Goal: Task Accomplishment & Management: Use online tool/utility

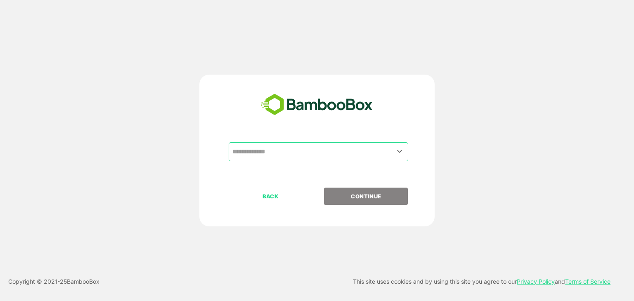
click at [323, 153] on input "text" at bounding box center [318, 152] width 176 height 16
click at [292, 154] on input "text" at bounding box center [318, 152] width 176 height 16
click at [407, 148] on div "​" at bounding box center [318, 151] width 179 height 19
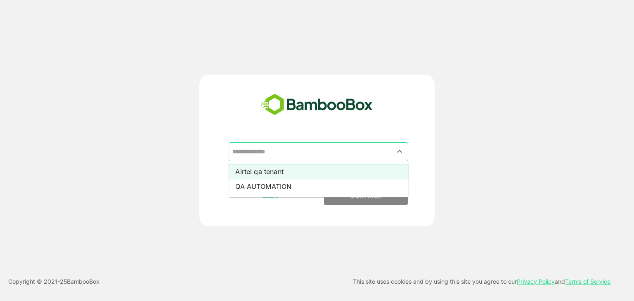
click at [269, 170] on li "Airtel qa tenant" at bounding box center [318, 171] width 179 height 15
type input "**********"
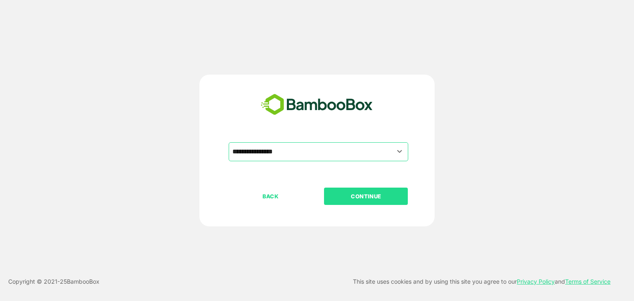
click at [360, 196] on p "CONTINUE" at bounding box center [366, 196] width 83 height 9
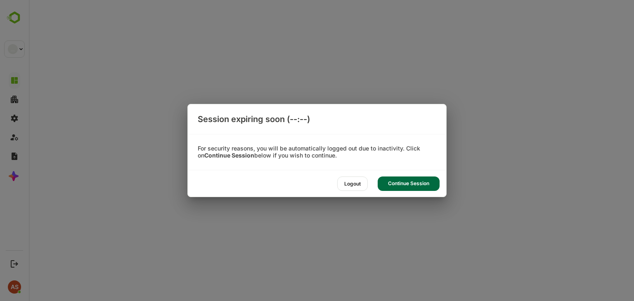
click at [360, 196] on div "Logout Continue Session" at bounding box center [317, 183] width 258 height 26
click at [403, 181] on div "Continue Session" at bounding box center [408, 184] width 62 height 14
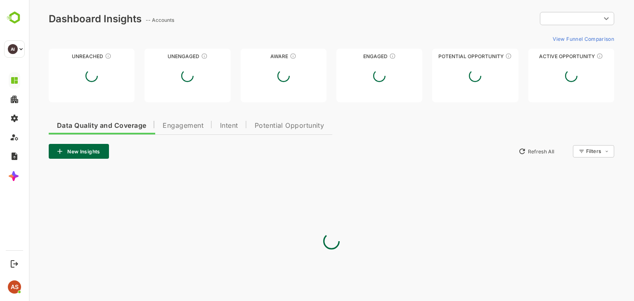
type input "**********"
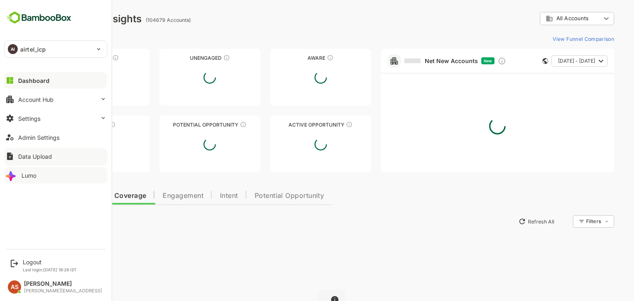
click at [15, 177] on icon at bounding box center [11, 175] width 13 height 13
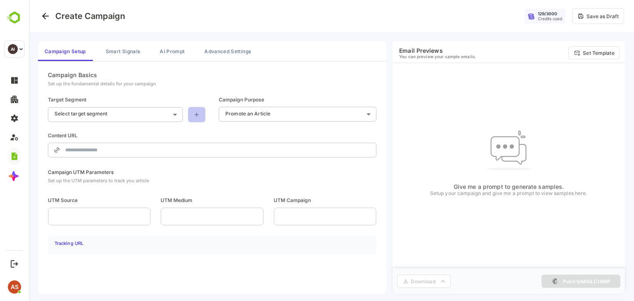
click at [191, 118] on link at bounding box center [197, 115] width 18 height 16
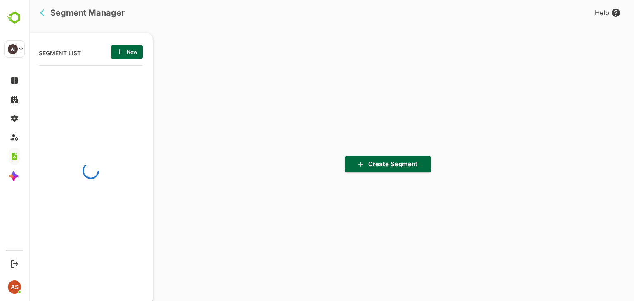
scroll to position [209, 102]
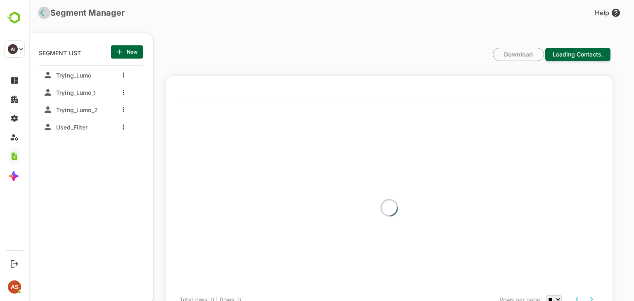
click at [44, 14] on icon "back" at bounding box center [44, 13] width 8 height 8
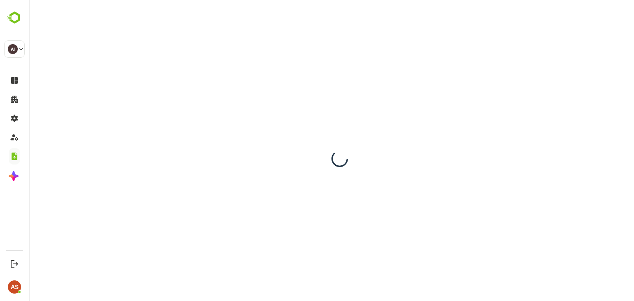
scroll to position [0, 0]
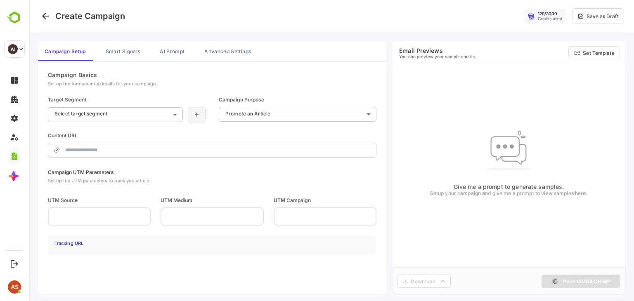
click at [198, 116] on icon at bounding box center [196, 114] width 7 height 7
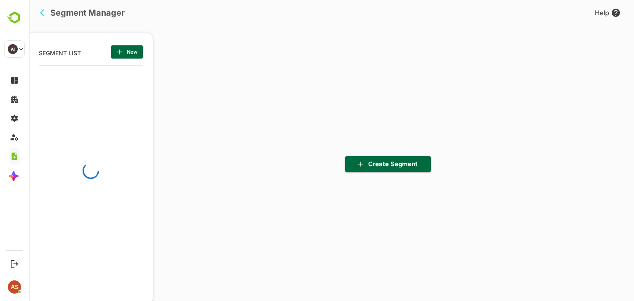
scroll to position [209, 102]
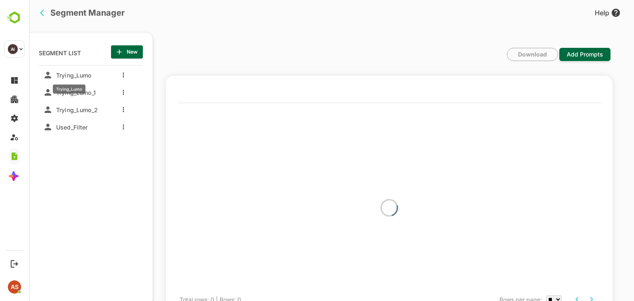
click at [73, 73] on span "Trying_Lumo" at bounding box center [72, 75] width 39 height 7
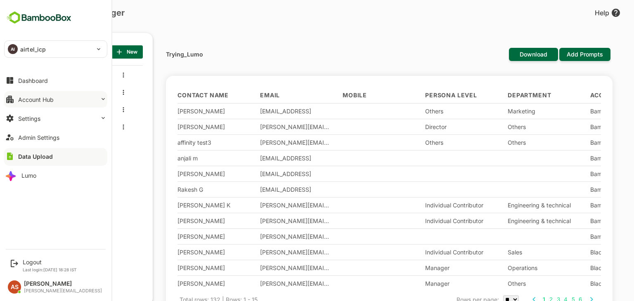
click at [23, 99] on div "Account Hub" at bounding box center [35, 99] width 35 height 7
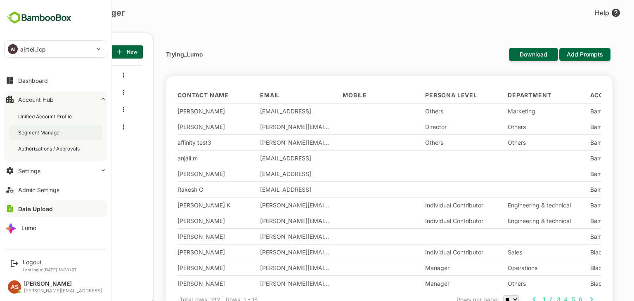
click at [31, 133] on div "Segment Manager" at bounding box center [40, 132] width 45 height 7
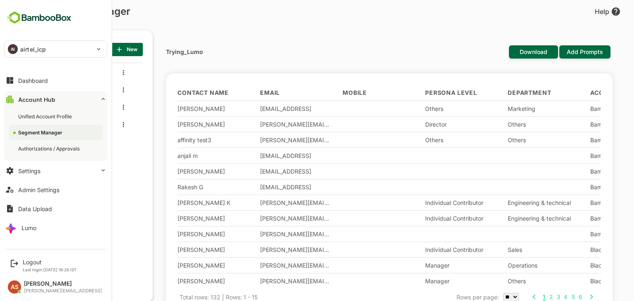
click at [42, 129] on div "Segment Manager" at bounding box center [41, 132] width 46 height 7
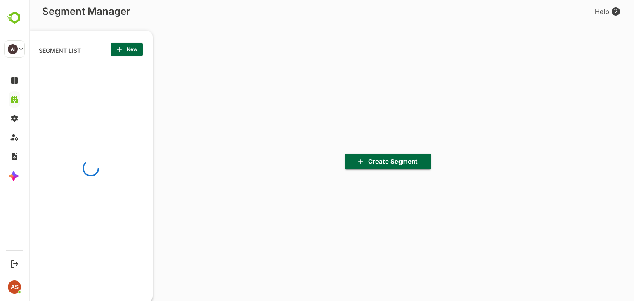
scroll to position [209, 102]
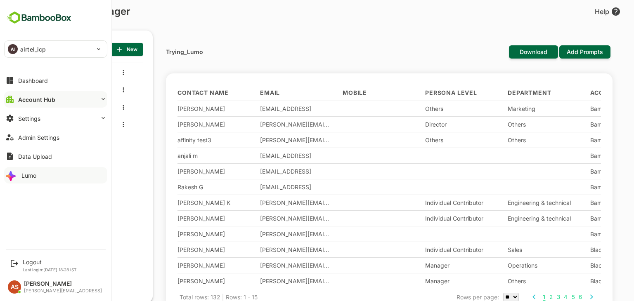
click at [22, 179] on button "Lumo" at bounding box center [55, 175] width 103 height 17
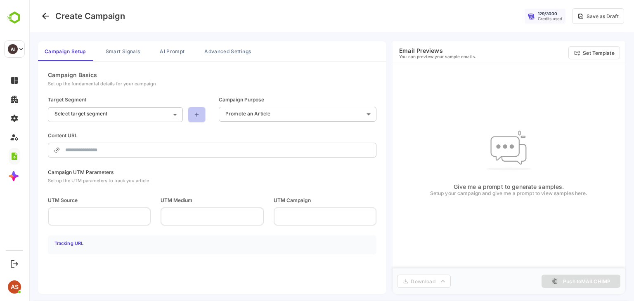
click at [200, 116] on link at bounding box center [197, 115] width 18 height 16
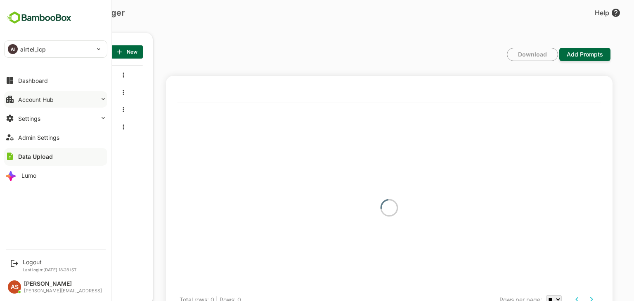
click at [38, 101] on div "Account Hub" at bounding box center [35, 99] width 35 height 7
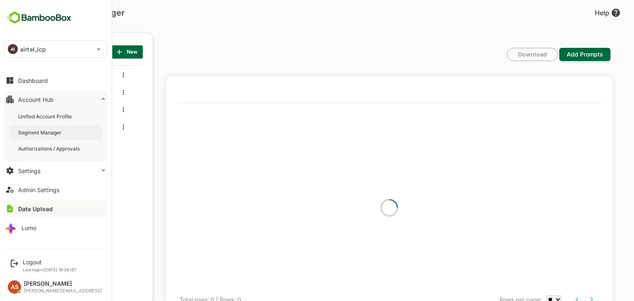
click at [42, 136] on div "Segment Manager" at bounding box center [55, 132] width 93 height 15
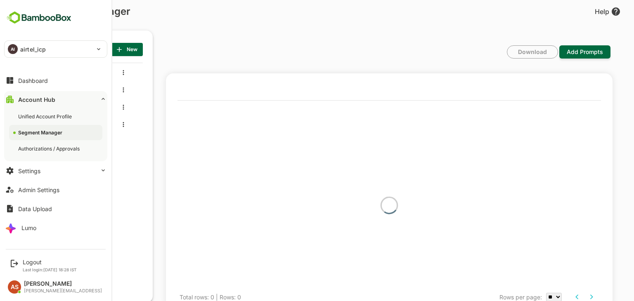
click at [54, 134] on div "Segment Manager" at bounding box center [41, 132] width 46 height 7
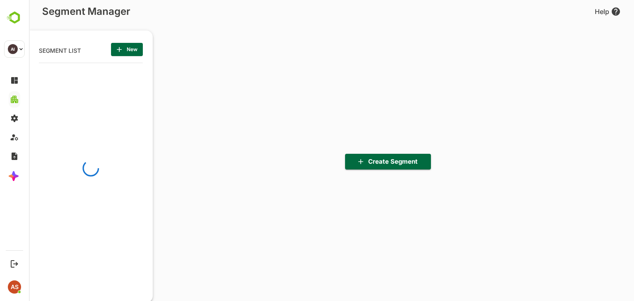
scroll to position [209, 102]
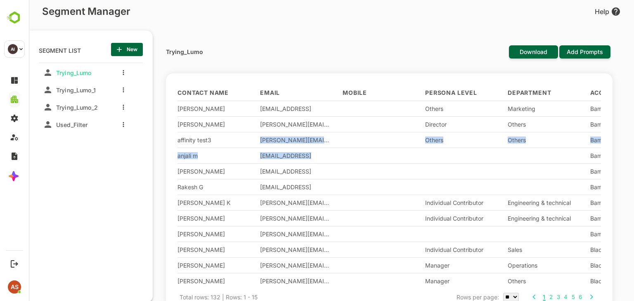
drag, startPoint x: 396, startPoint y: 152, endPoint x: 218, endPoint y: 131, distance: 179.5
click at [218, 131] on div "Contact Name Email Mobile Persona Level Department Account Name Account Website…" at bounding box center [388, 185] width 423 height 201
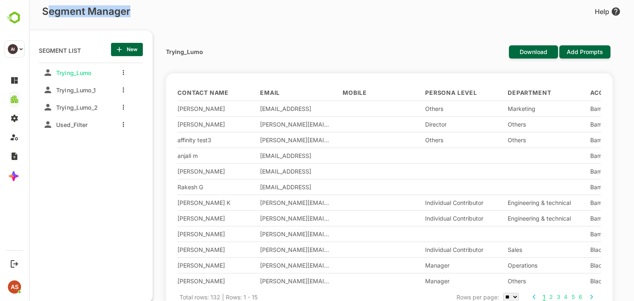
drag, startPoint x: 45, startPoint y: 12, endPoint x: 132, endPoint y: 10, distance: 86.2
click at [132, 10] on div "Segment Manager Help" at bounding box center [325, 14] width 592 height 14
drag, startPoint x: 139, startPoint y: 12, endPoint x: 40, endPoint y: 17, distance: 100.0
click at [40, 17] on div "Segment Manager Help" at bounding box center [325, 14] width 592 height 14
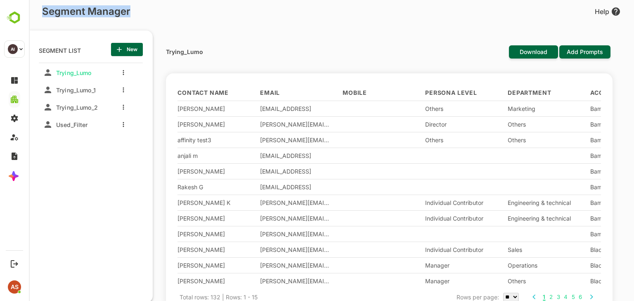
copy p "Segment Manager"
copy span "Trying_Lumo"
drag, startPoint x: 55, startPoint y: 72, endPoint x: 94, endPoint y: 76, distance: 39.0
click at [94, 76] on div "Trying_Lumo" at bounding box center [72, 72] width 58 height 13
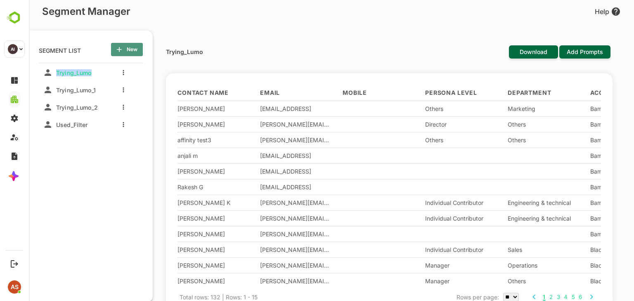
click at [123, 55] on button "New" at bounding box center [127, 49] width 32 height 13
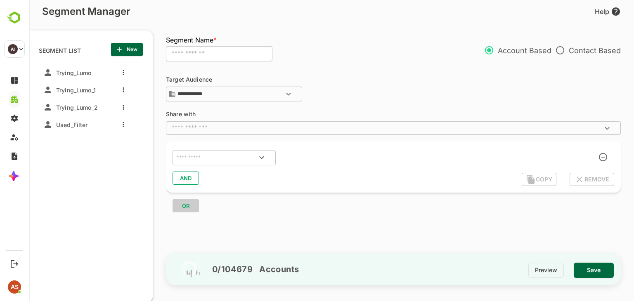
click at [240, 54] on input "text" at bounding box center [219, 54] width 106 height 16
type input "****"
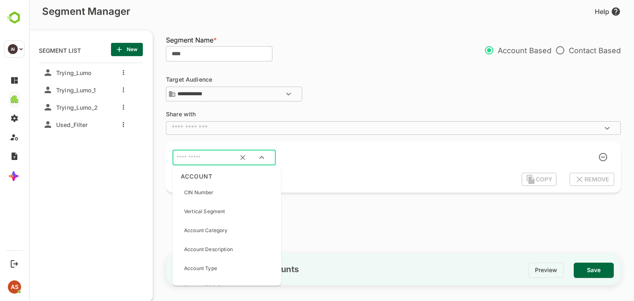
click at [206, 159] on input "text" at bounding box center [214, 158] width 78 height 11
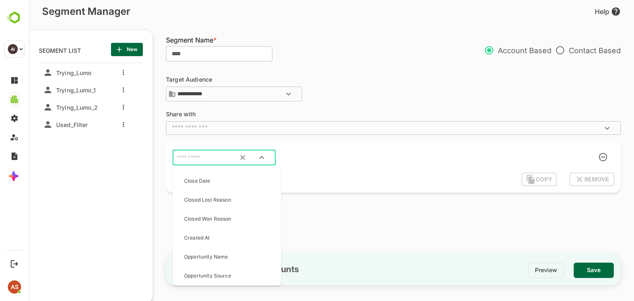
scroll to position [2576, 0]
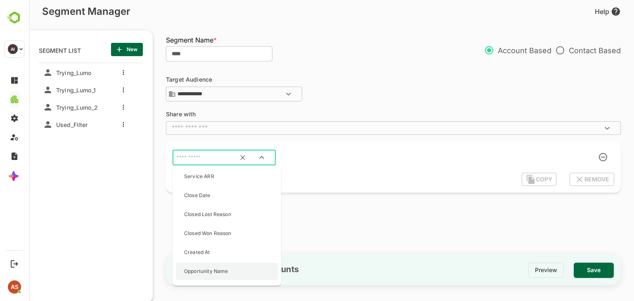
click at [213, 271] on p "Opportunity Name" at bounding box center [206, 271] width 44 height 7
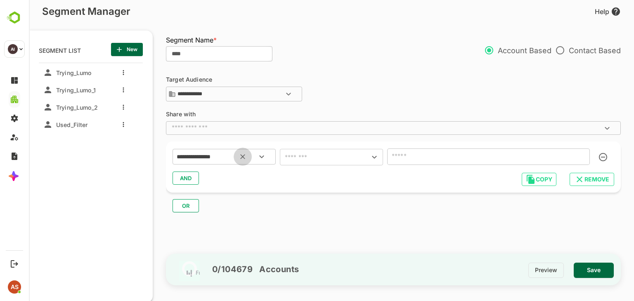
click at [247, 156] on button "Clear" at bounding box center [243, 157] width 18 height 18
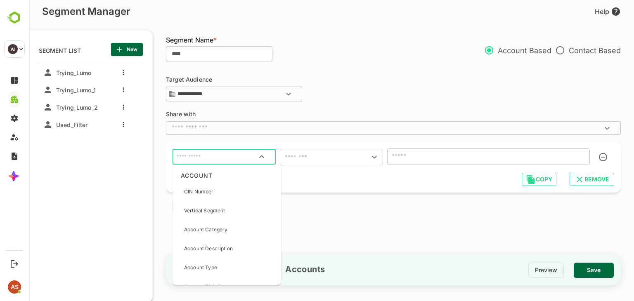
click at [229, 158] on input "text" at bounding box center [224, 156] width 98 height 11
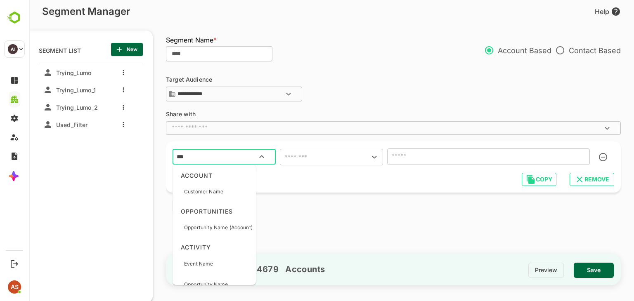
type input "****"
click at [223, 194] on div "Customer Name" at bounding box center [214, 191] width 77 height 17
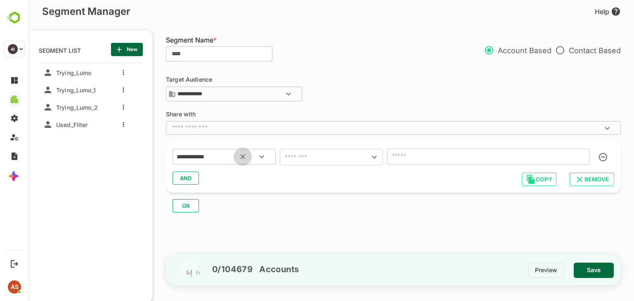
click at [244, 159] on icon "Clear" at bounding box center [242, 157] width 8 height 8
click at [259, 155] on icon "Open" at bounding box center [262, 157] width 10 height 10
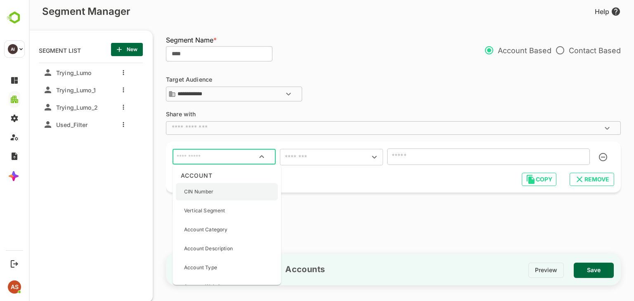
click at [209, 197] on div "CIN Number" at bounding box center [199, 191] width 30 height 17
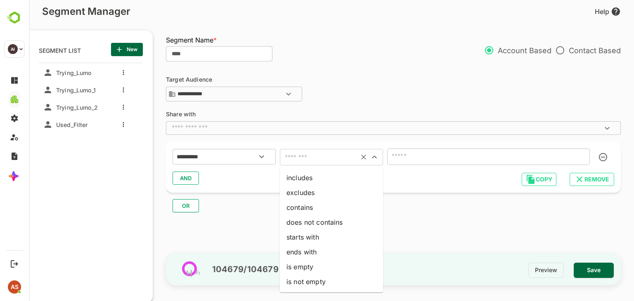
click at [320, 155] on input "text" at bounding box center [319, 157] width 74 height 12
click at [300, 179] on li "includes" at bounding box center [331, 177] width 103 height 15
type input "********"
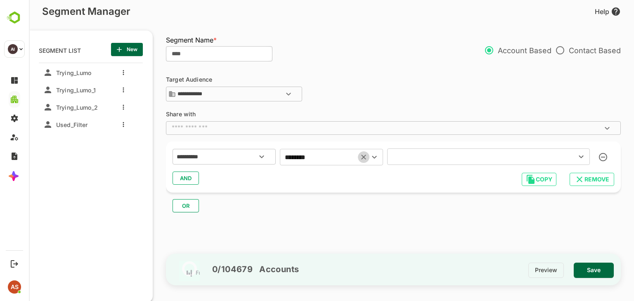
click at [365, 160] on icon "Clear" at bounding box center [363, 157] width 8 height 8
click at [245, 157] on icon "Clear" at bounding box center [242, 157] width 8 height 8
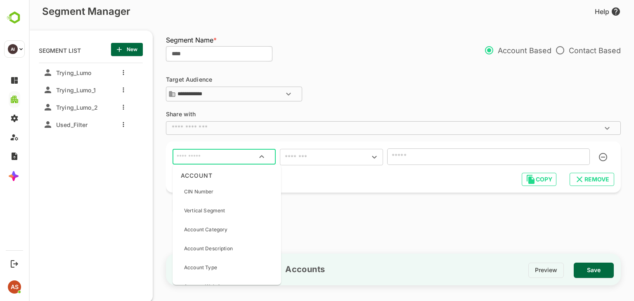
click at [221, 157] on input "text" at bounding box center [224, 156] width 98 height 11
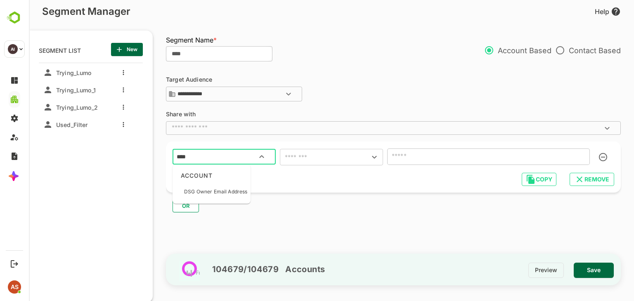
type input "*****"
click at [198, 191] on p "DSG Owner Email Address" at bounding box center [215, 191] width 63 height 7
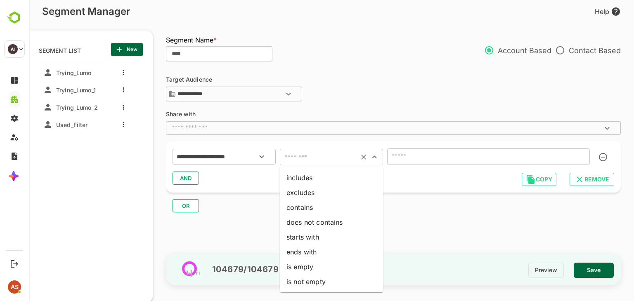
click at [300, 159] on input "text" at bounding box center [319, 157] width 74 height 12
click at [308, 180] on li "includes" at bounding box center [331, 177] width 103 height 15
type input "********"
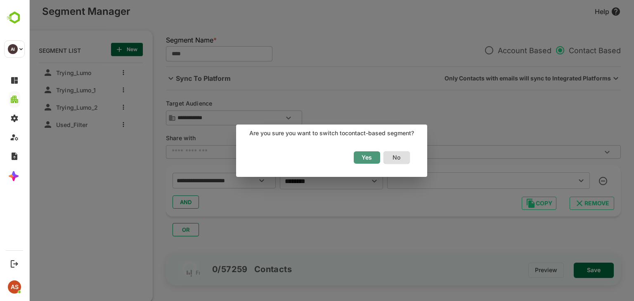
click at [365, 162] on span "Yes" at bounding box center [367, 157] width 18 height 11
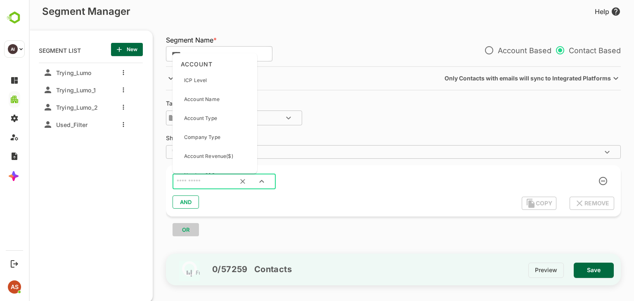
click at [206, 182] on input "text" at bounding box center [214, 182] width 78 height 11
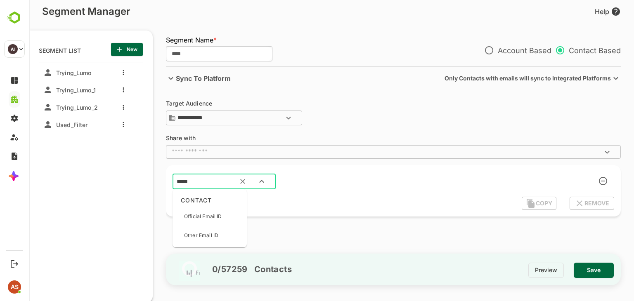
type input "*****"
click at [196, 218] on p "Official Email ID" at bounding box center [203, 216] width 38 height 7
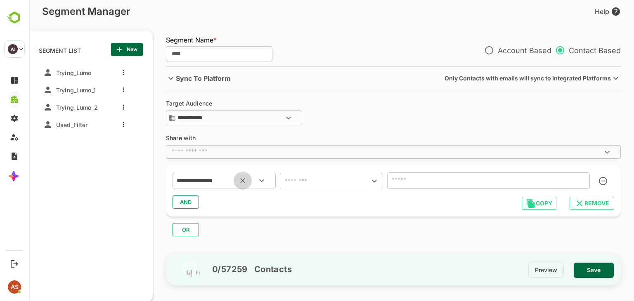
click at [243, 184] on icon "Clear" at bounding box center [242, 181] width 8 height 8
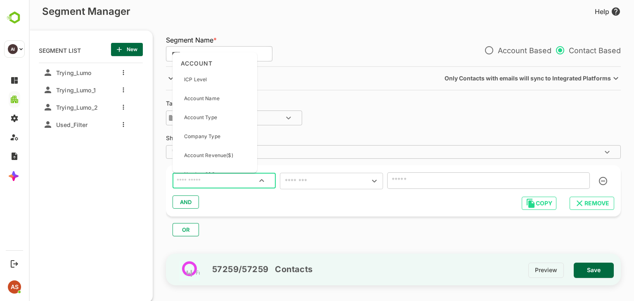
click at [231, 183] on input "text" at bounding box center [224, 180] width 98 height 11
type input "*"
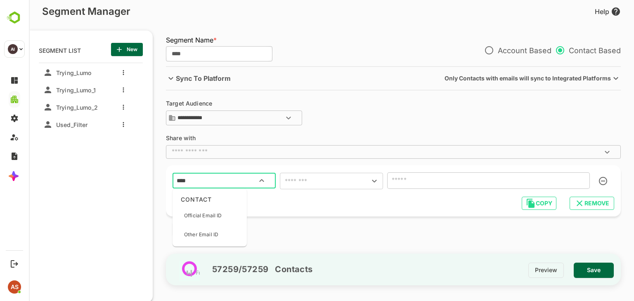
type input "*****"
click at [208, 231] on p "Other Email ID" at bounding box center [201, 234] width 34 height 7
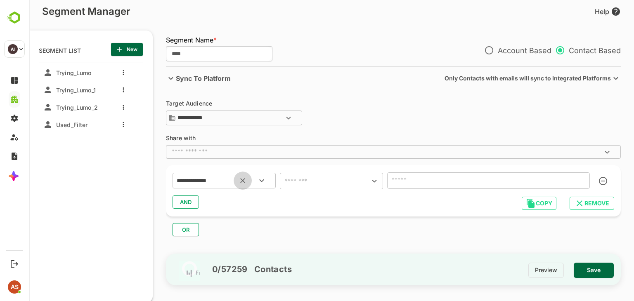
click at [239, 184] on icon "Clear" at bounding box center [242, 181] width 8 height 8
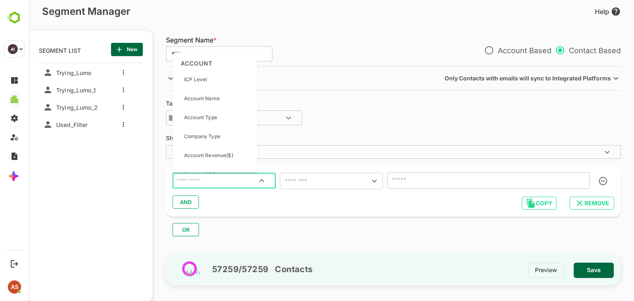
click at [228, 183] on input "text" at bounding box center [224, 180] width 98 height 11
click at [198, 94] on div "Account Name" at bounding box center [201, 98] width 35 height 17
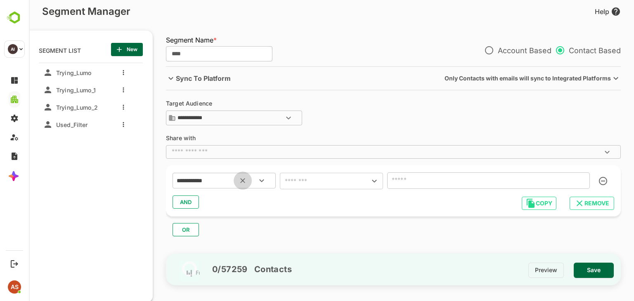
click at [244, 181] on icon "Clear" at bounding box center [242, 181] width 8 height 8
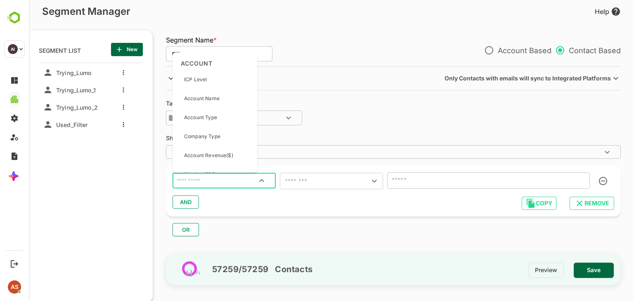
click at [226, 180] on input "text" at bounding box center [224, 180] width 98 height 11
click at [208, 139] on p "Company Type" at bounding box center [202, 136] width 36 height 7
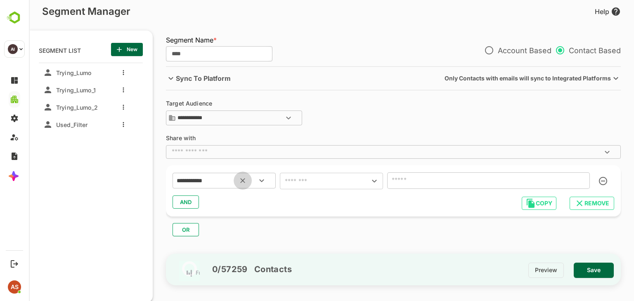
click at [243, 179] on icon "Clear" at bounding box center [242, 181] width 8 height 8
click at [262, 181] on icon "Open" at bounding box center [261, 180] width 5 height 3
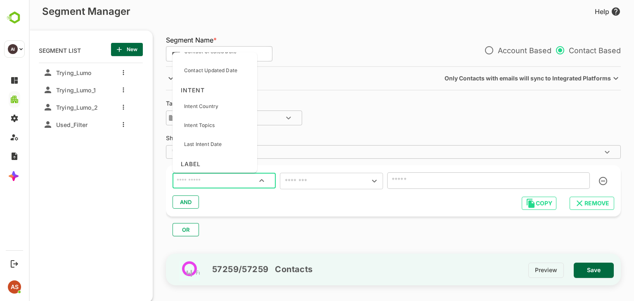
scroll to position [957, 0]
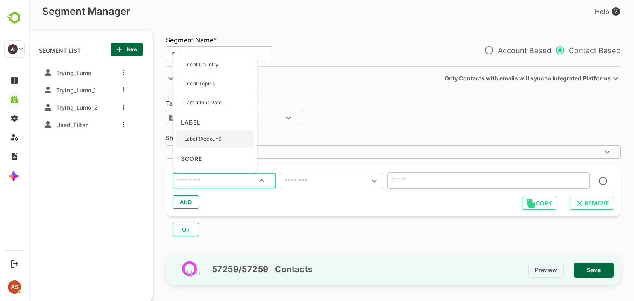
click at [203, 138] on p "Label (Account)" at bounding box center [203, 138] width 38 height 7
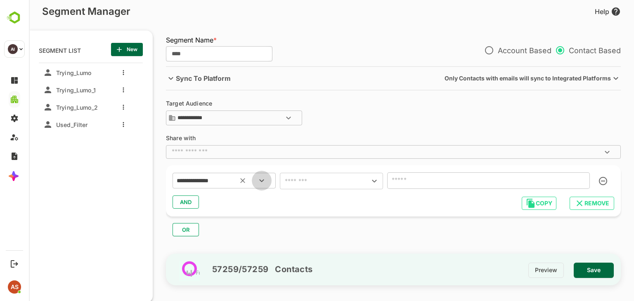
click at [259, 186] on button "Open" at bounding box center [262, 181] width 20 height 20
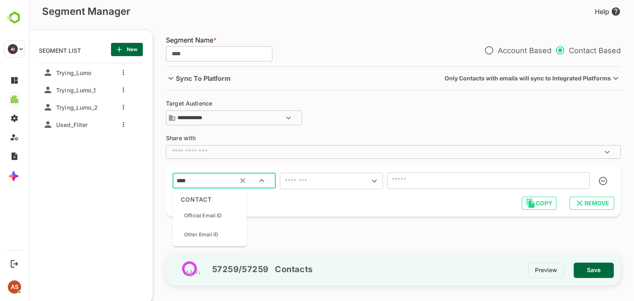
type input "*****"
click at [194, 214] on p "Official Email ID" at bounding box center [203, 215] width 38 height 7
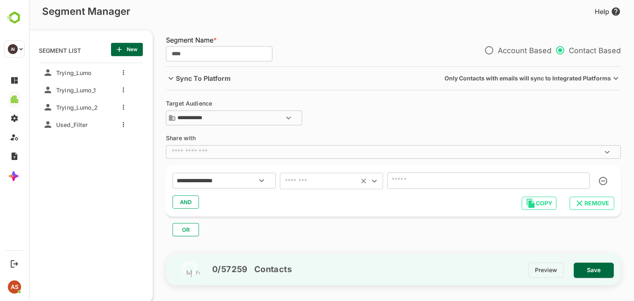
click at [302, 184] on input "text" at bounding box center [319, 181] width 74 height 12
click at [300, 58] on li "includes" at bounding box center [331, 56] width 103 height 15
type input "********"
click at [365, 180] on icon "Clear" at bounding box center [363, 181] width 8 height 8
click at [332, 175] on input "text" at bounding box center [319, 181] width 74 height 12
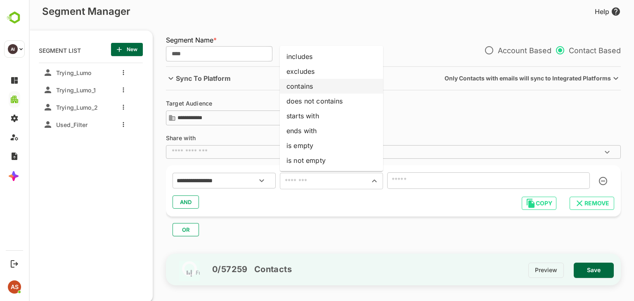
click at [307, 86] on li "contains" at bounding box center [331, 86] width 103 height 15
type input "********"
click at [422, 180] on input "text" at bounding box center [488, 180] width 203 height 17
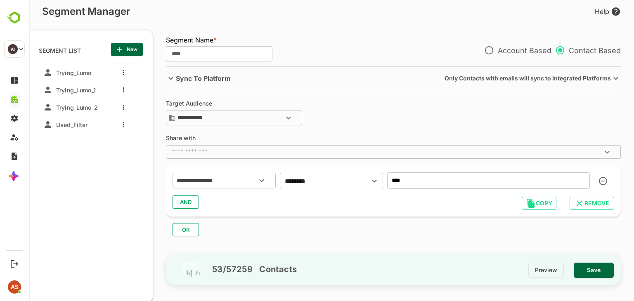
type input "****"
click at [591, 271] on span "Save" at bounding box center [593, 270] width 27 height 11
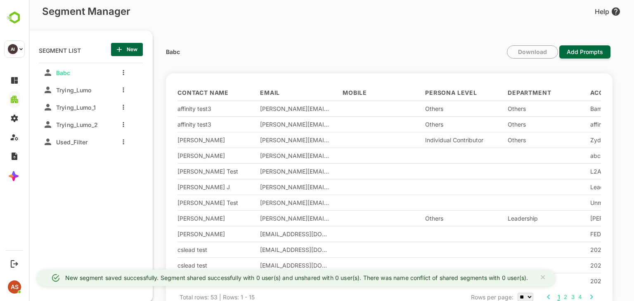
scroll to position [51, 0]
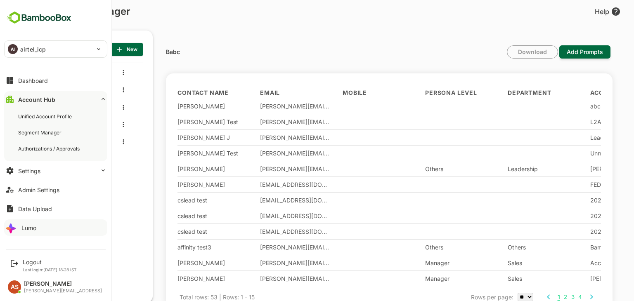
click at [37, 228] on button "Lumo" at bounding box center [55, 227] width 103 height 17
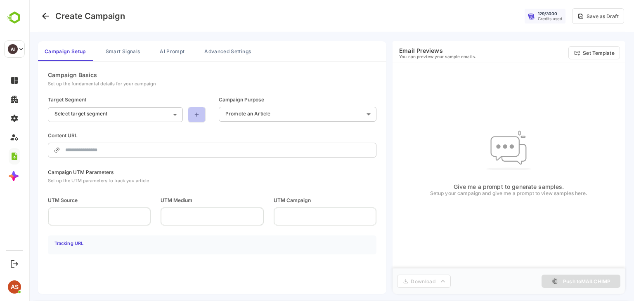
click at [201, 111] on link at bounding box center [197, 115] width 18 height 16
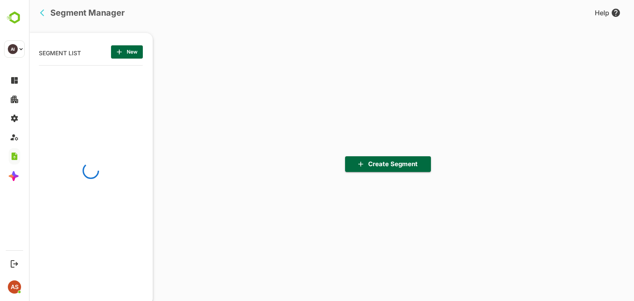
scroll to position [209, 102]
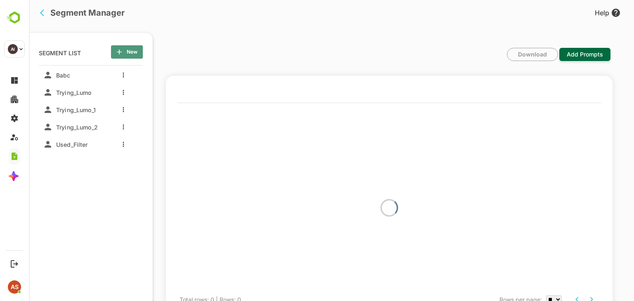
click at [126, 55] on span "New" at bounding box center [127, 52] width 19 height 11
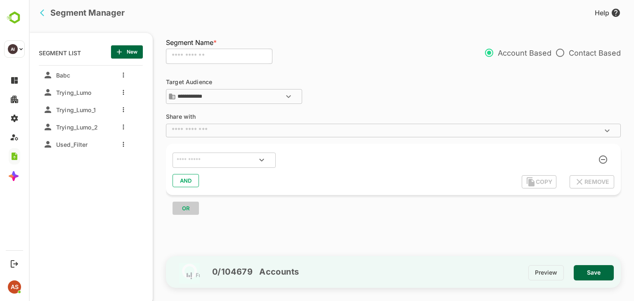
click at [207, 52] on input "text" at bounding box center [219, 57] width 106 height 16
type input "****"
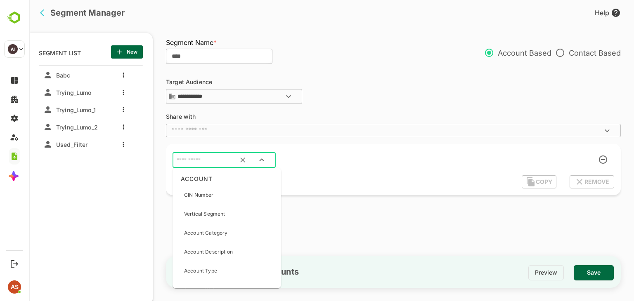
click at [207, 159] on input "text" at bounding box center [214, 160] width 78 height 11
click at [208, 277] on div "Account Type" at bounding box center [200, 270] width 33 height 17
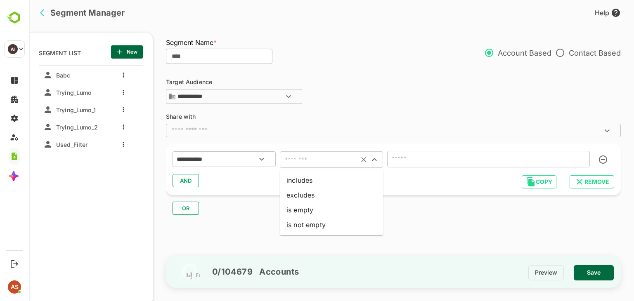
click at [311, 158] on input "text" at bounding box center [319, 160] width 74 height 12
click at [300, 183] on li "includes" at bounding box center [331, 180] width 103 height 15
type input "********"
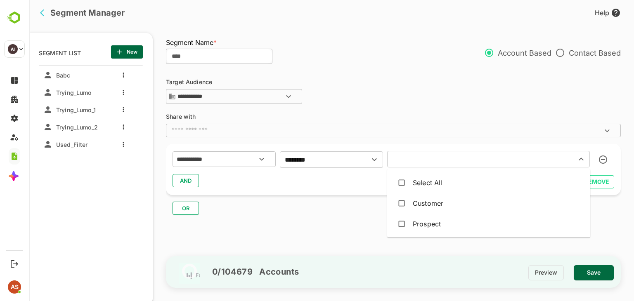
click at [415, 157] on input "text" at bounding box center [475, 159] width 173 height 12
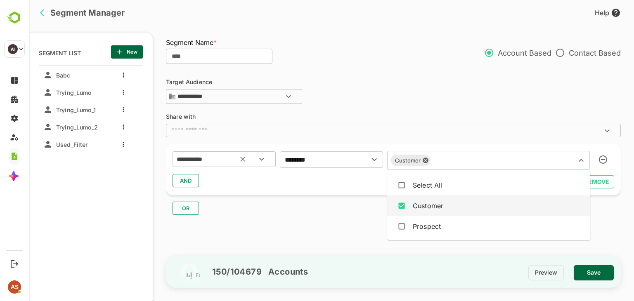
click at [257, 154] on icon "Open" at bounding box center [262, 159] width 10 height 10
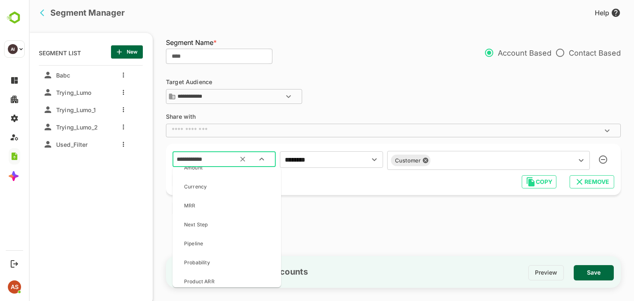
scroll to position [2378, 0]
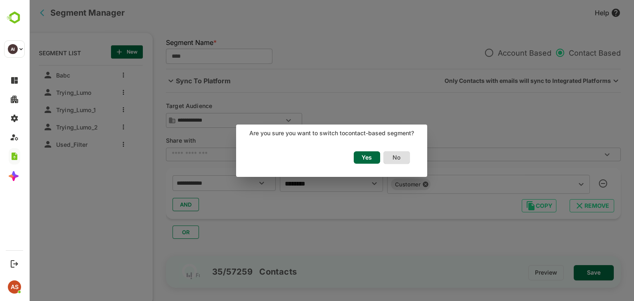
click at [361, 158] on span "Yes" at bounding box center [367, 157] width 18 height 11
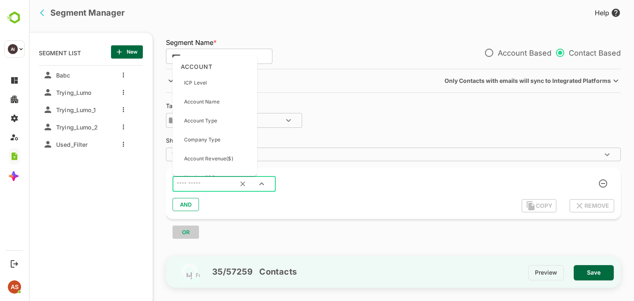
click at [199, 184] on input "text" at bounding box center [214, 184] width 78 height 11
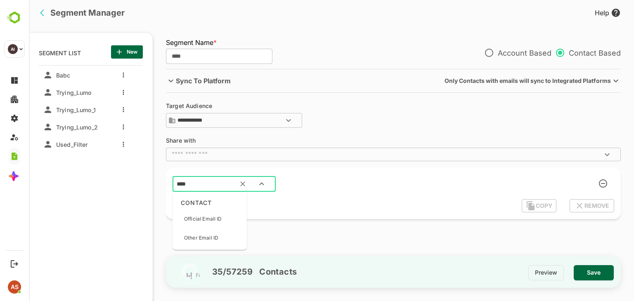
type input "*****"
click at [200, 217] on p "Official Email ID" at bounding box center [203, 218] width 38 height 7
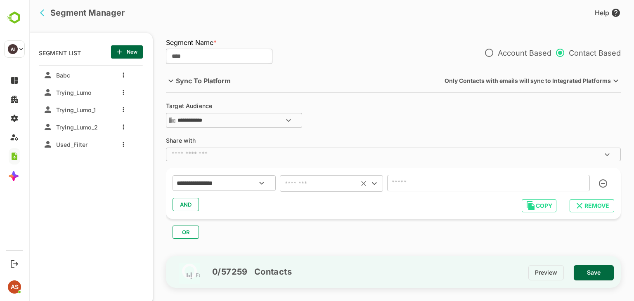
click at [337, 177] on div "​" at bounding box center [331, 183] width 103 height 17
click at [320, 182] on input "text" at bounding box center [319, 184] width 74 height 12
click at [299, 91] on li "contains" at bounding box center [331, 88] width 103 height 15
type input "********"
click at [413, 187] on input "text" at bounding box center [488, 183] width 203 height 17
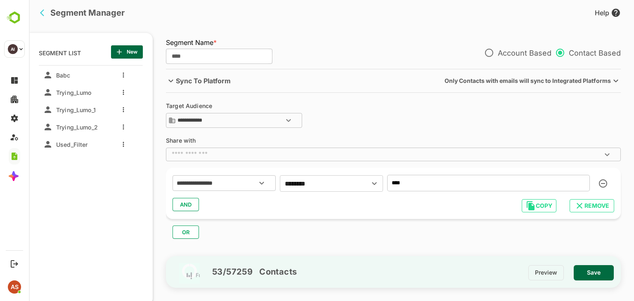
type input "****"
click at [598, 274] on span "Save" at bounding box center [593, 272] width 27 height 11
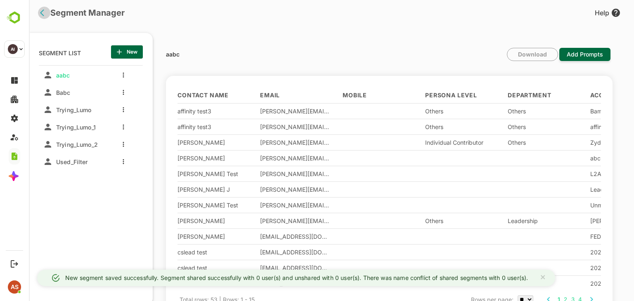
click at [43, 19] on button "back" at bounding box center [44, 13] width 12 height 12
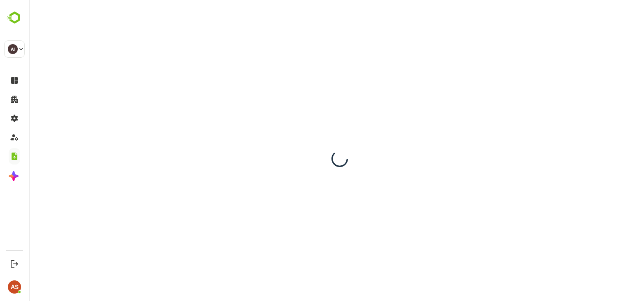
scroll to position [0, 0]
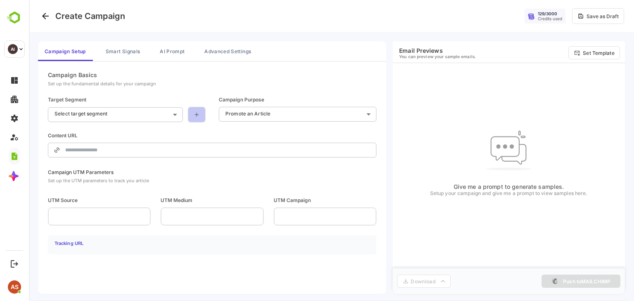
click at [189, 117] on link at bounding box center [197, 115] width 18 height 16
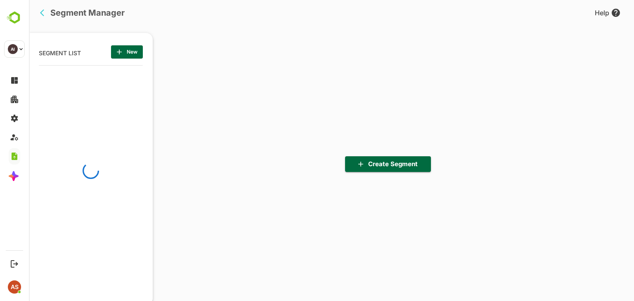
scroll to position [209, 102]
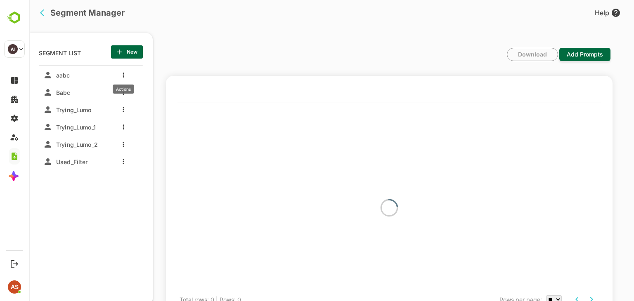
click at [124, 76] on button "more actions" at bounding box center [123, 74] width 4 height 7
click at [153, 137] on span "Delete" at bounding box center [165, 141] width 45 height 10
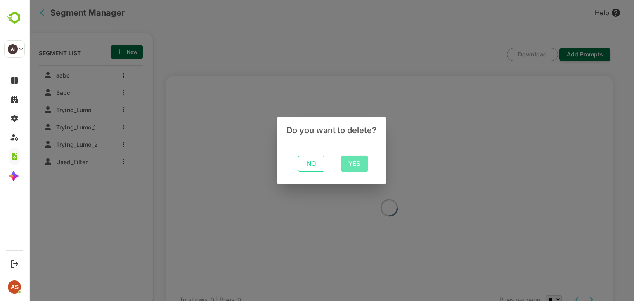
click at [344, 163] on button "Yes" at bounding box center [354, 164] width 26 height 16
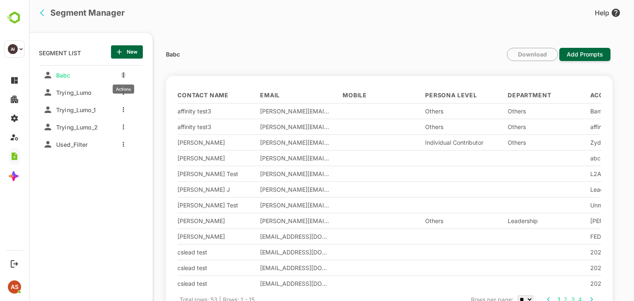
click at [121, 75] on button "more actions" at bounding box center [123, 74] width 4 height 7
click at [167, 142] on span "Delete" at bounding box center [165, 141] width 45 height 10
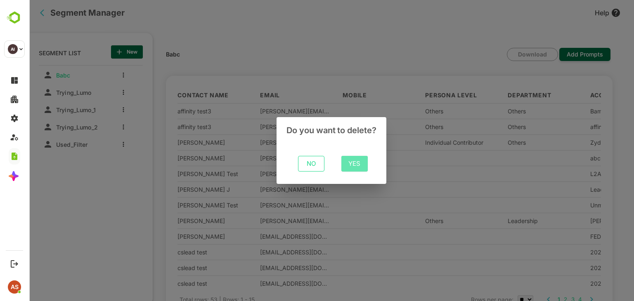
click at [356, 166] on span "Yes" at bounding box center [354, 163] width 13 height 11
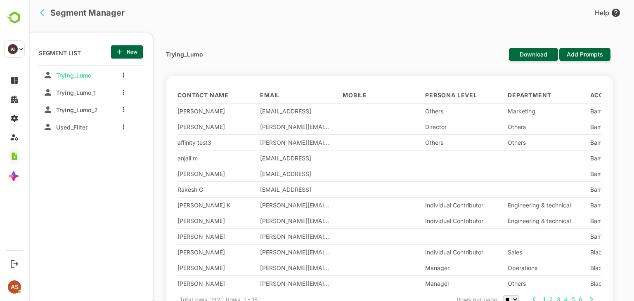
scroll to position [51, 0]
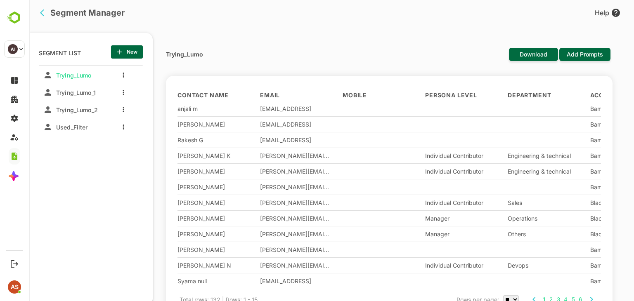
click at [532, 52] on span "Download" at bounding box center [533, 54] width 36 height 19
click at [588, 55] on span "Add Prompts" at bounding box center [584, 54] width 45 height 19
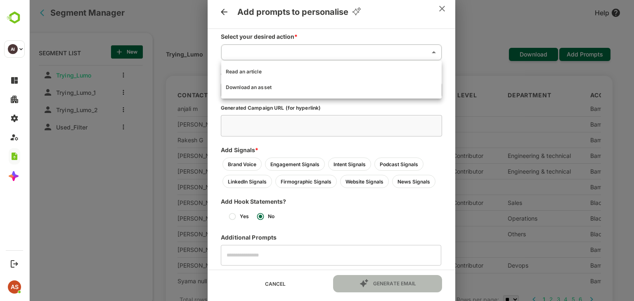
click at [297, 45] on body "Segment Manager Help SEGMENT LIST New listTitle Trying_Lumo Trying_Lumo_1 Tryin…" at bounding box center [331, 150] width 605 height 301
click at [486, 58] on div at bounding box center [331, 150] width 605 height 301
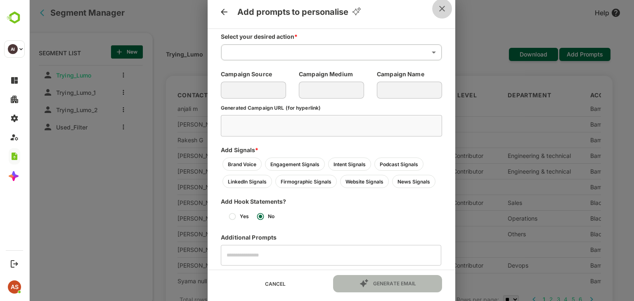
click at [442, 9] on icon "close" at bounding box center [442, 9] width 6 height 6
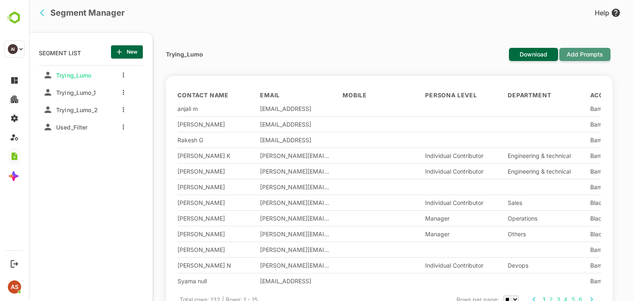
click at [592, 59] on span "Add Prompts" at bounding box center [584, 54] width 45 height 19
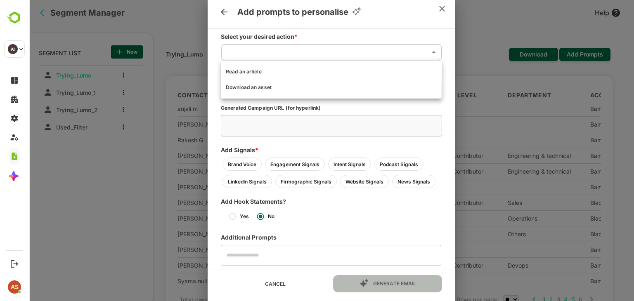
click at [321, 57] on body "Segment Manager Help SEGMENT LIST New listTitle Trying_Lumo Trying_Lumo_1 Tryin…" at bounding box center [331, 150] width 605 height 301
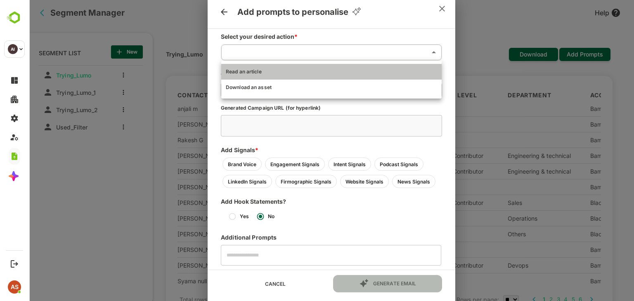
click at [287, 73] on li "Read an article" at bounding box center [331, 72] width 220 height 16
type input "**********"
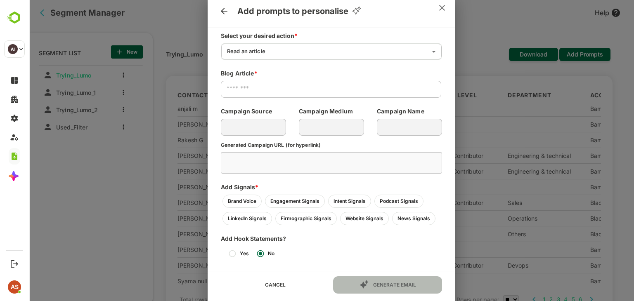
click at [270, 85] on input "text" at bounding box center [331, 88] width 220 height 21
type input "**********"
type textarea "**********"
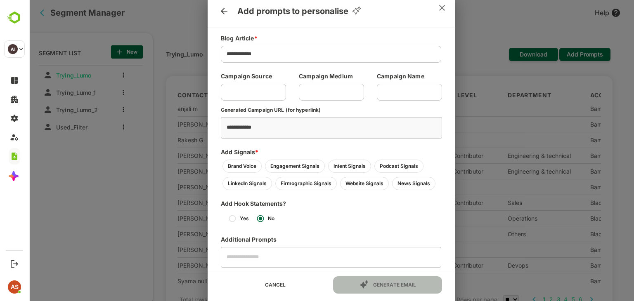
scroll to position [35, 0]
click at [445, 4] on icon "close" at bounding box center [442, 8] width 10 height 10
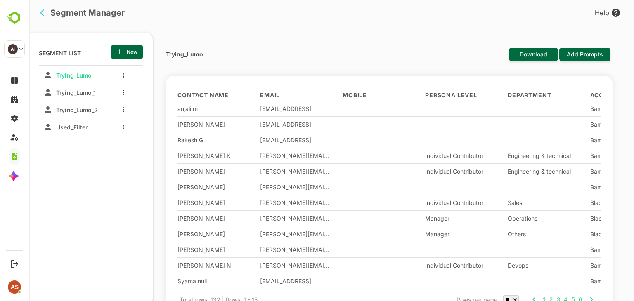
scroll to position [0, 0]
